Goal: Task Accomplishment & Management: Use online tool/utility

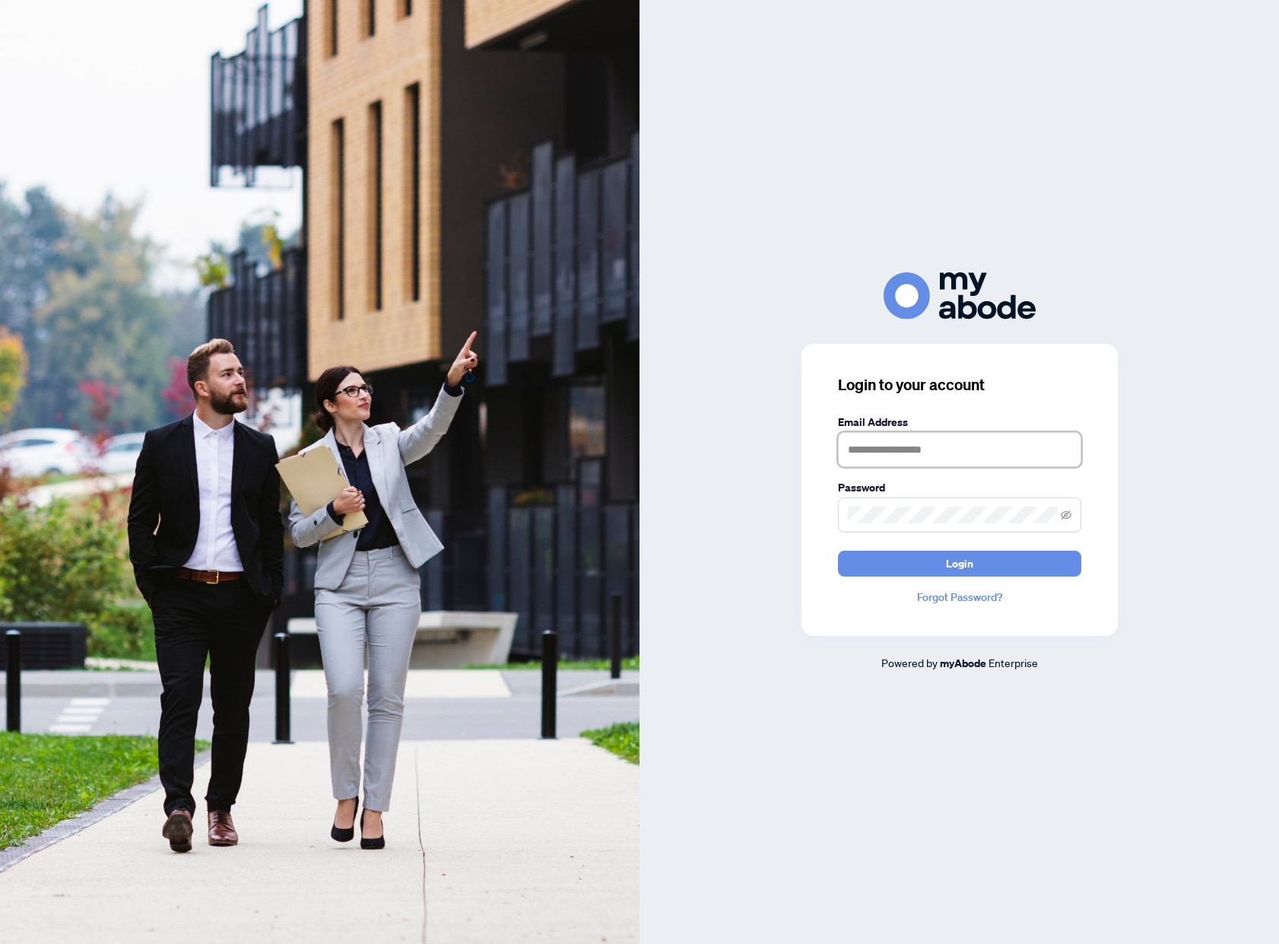
type input "**********"
click at [894, 559] on button "Login" at bounding box center [959, 563] width 243 height 26
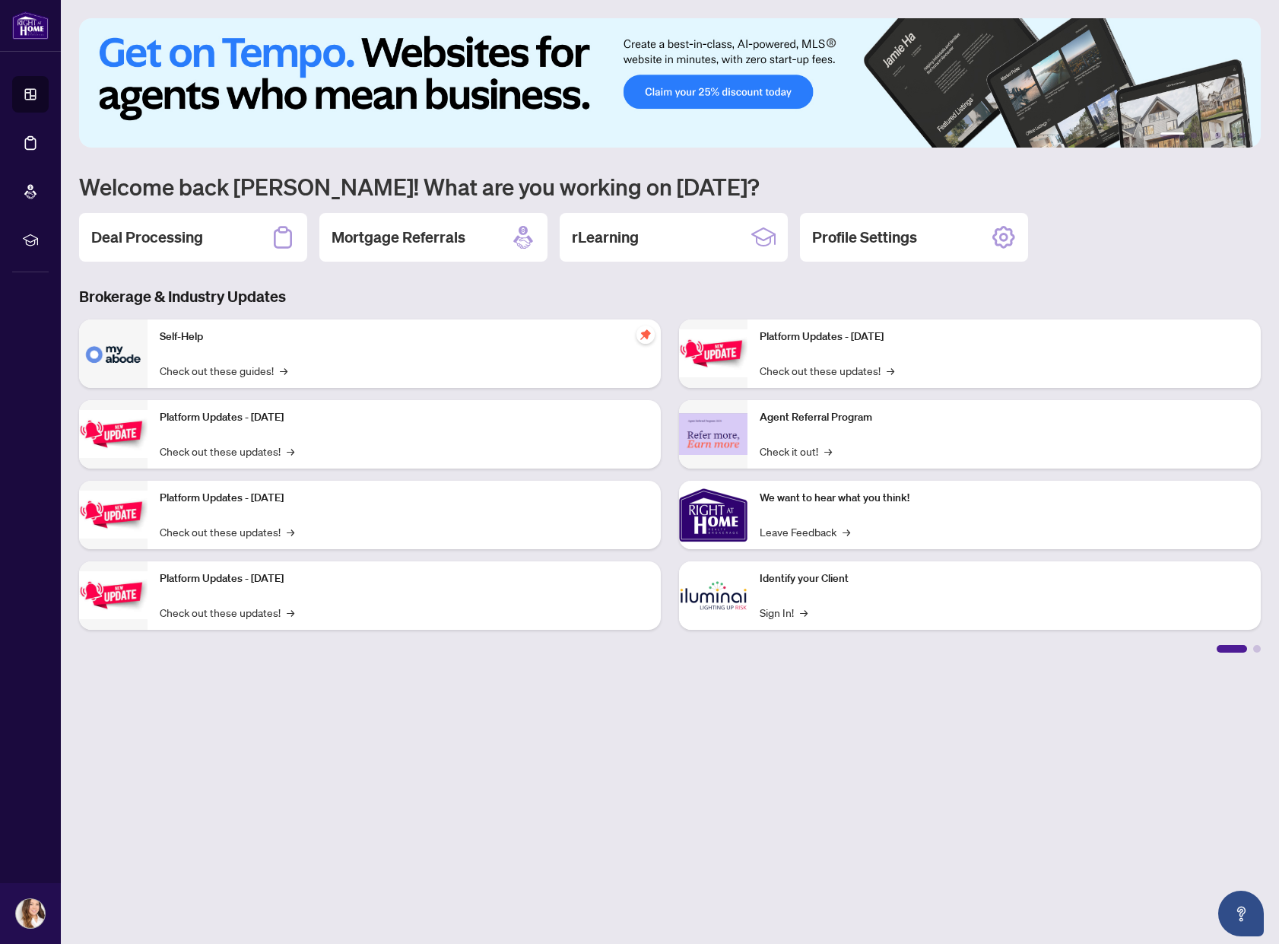
click at [146, 246] on h2 "Deal Processing" at bounding box center [147, 237] width 112 height 21
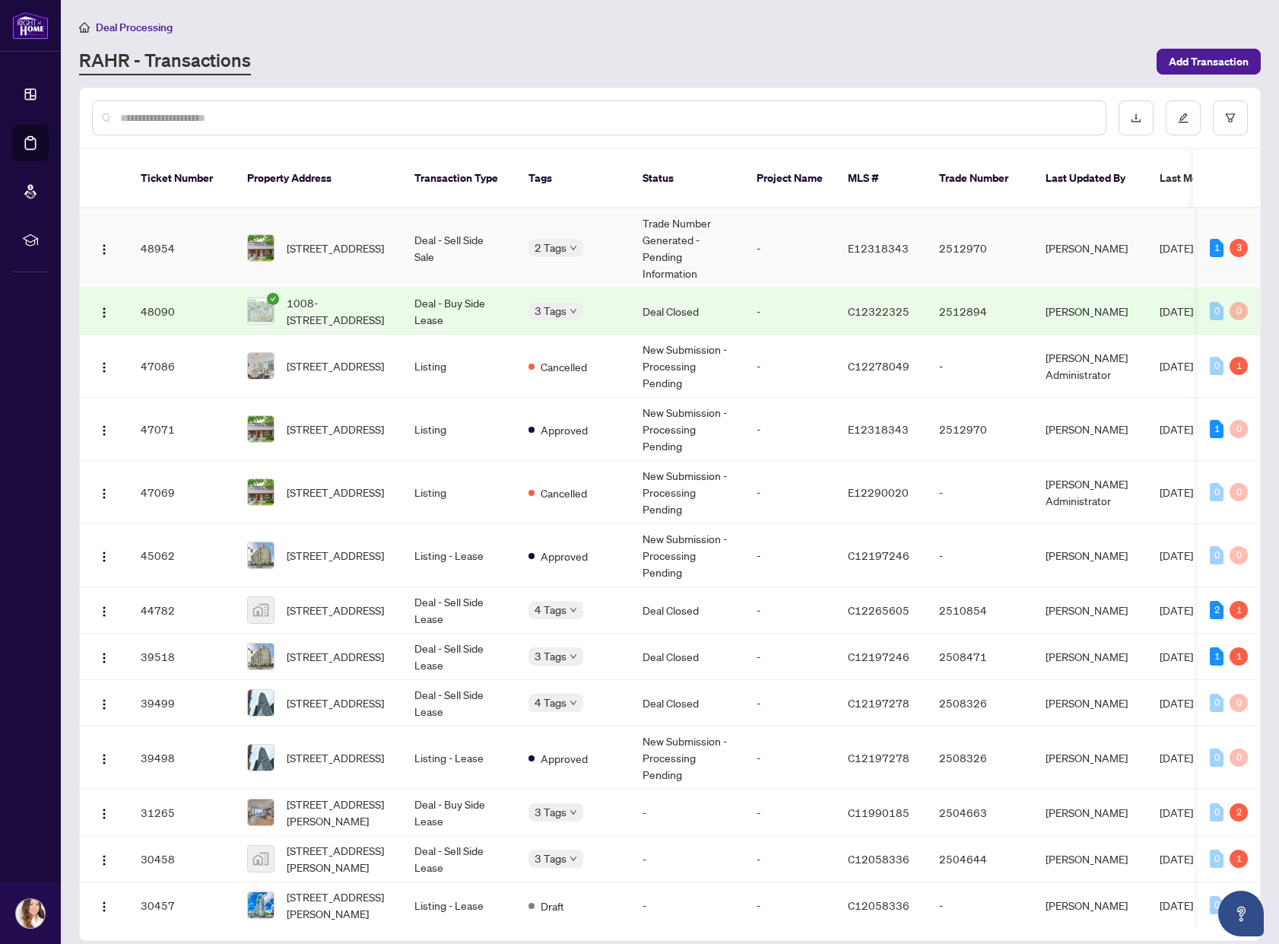
click at [598, 208] on td "2 Tags" at bounding box center [573, 248] width 114 height 80
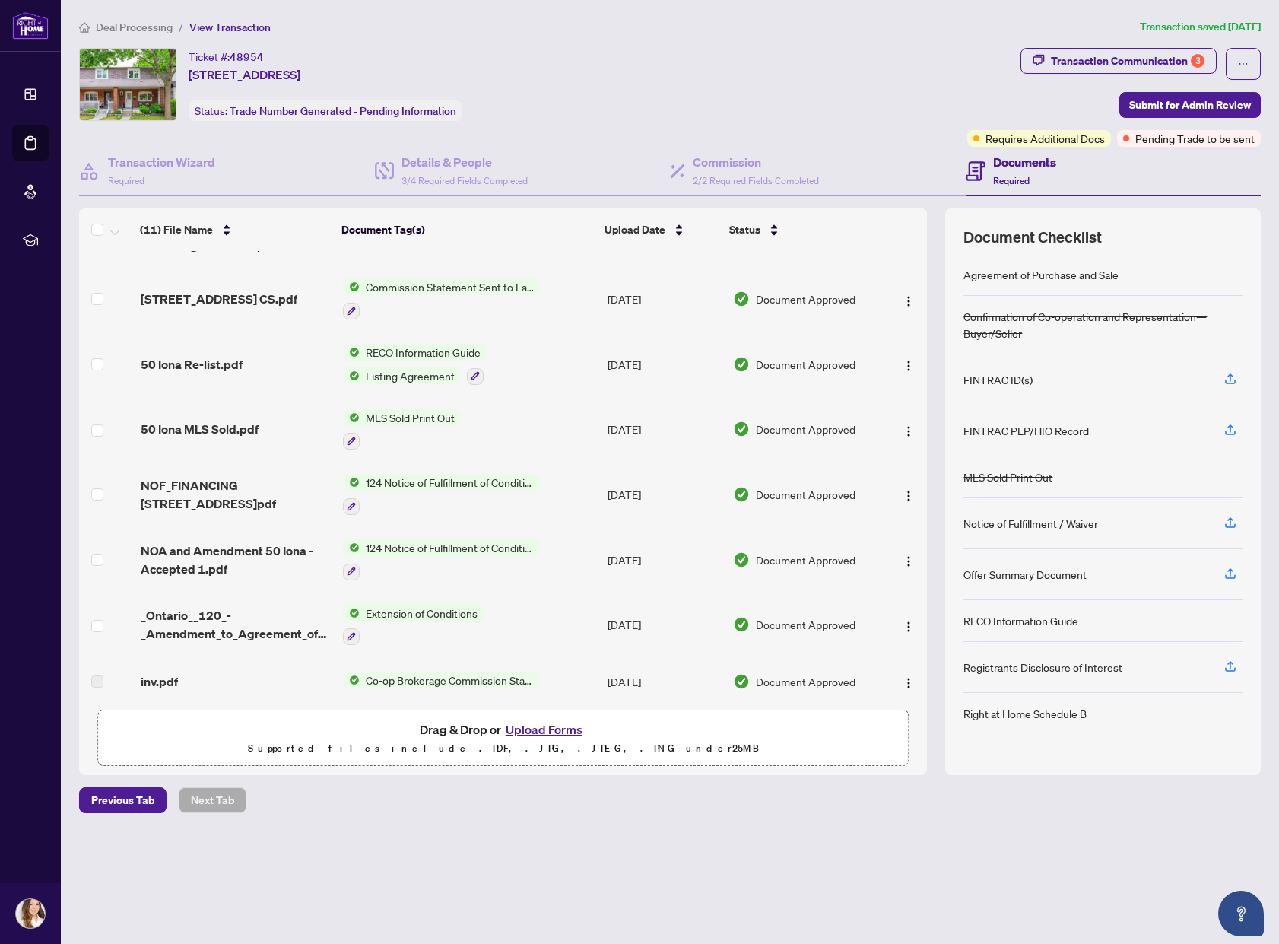
scroll to position [225, 0]
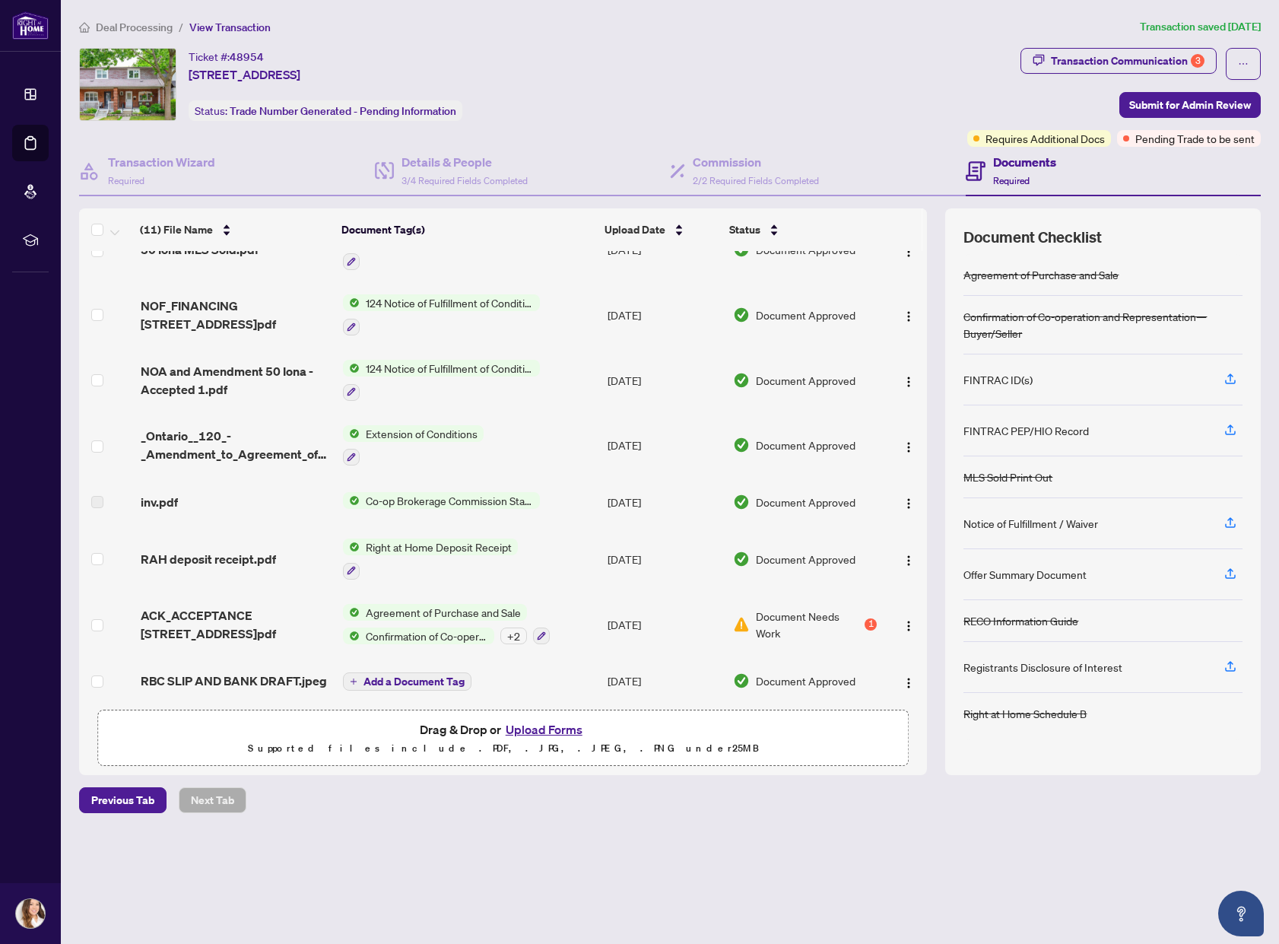
click at [833, 617] on span "Document Needs Work" at bounding box center [809, 623] width 106 height 33
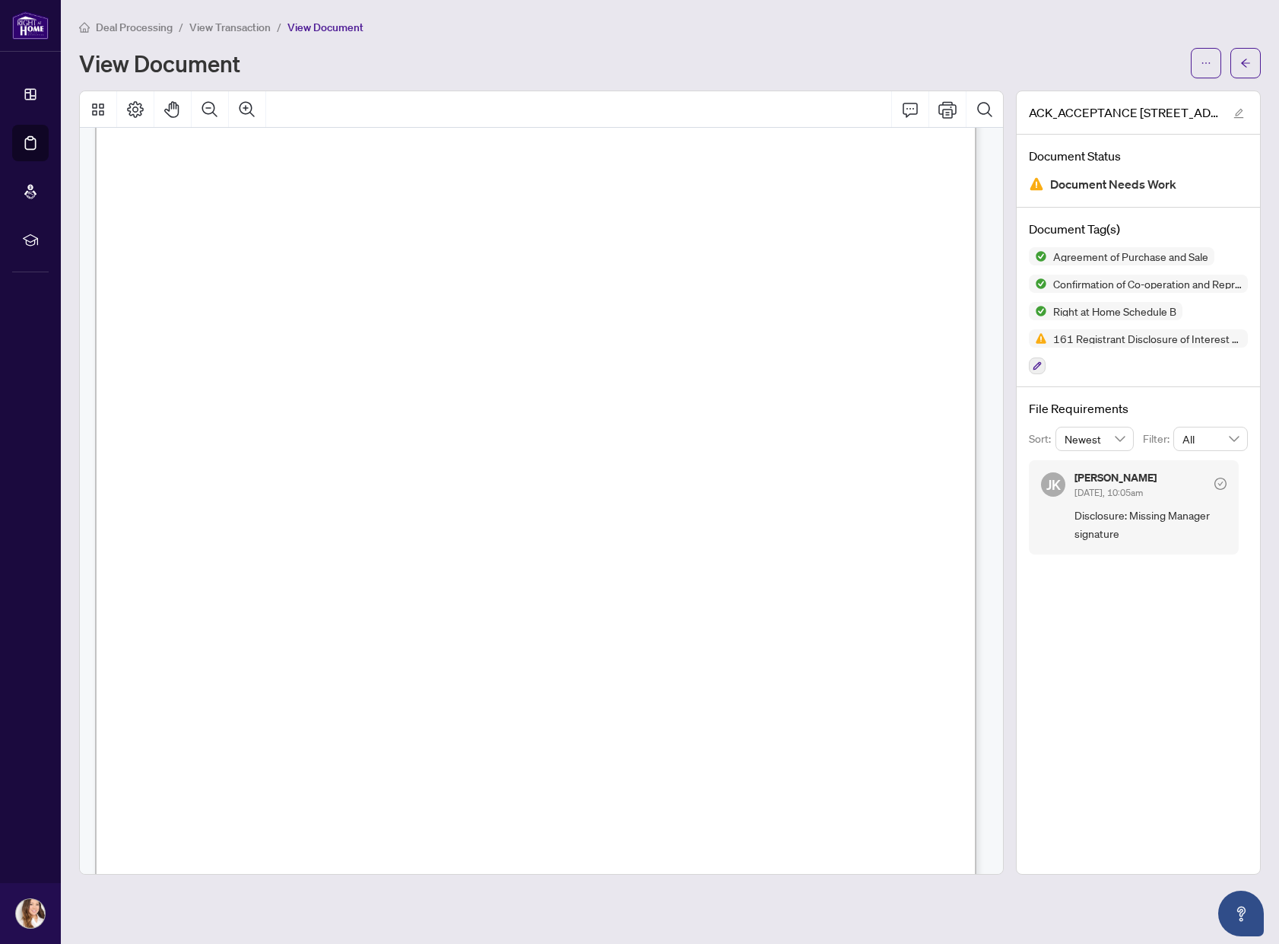
scroll to position [12116, 0]
click at [947, 107] on button "Print" at bounding box center [947, 109] width 36 height 36
click at [484, 25] on div "Deal Processing / View Transaction / View Document" at bounding box center [670, 26] width 1182 height 17
